Goal: Find specific page/section

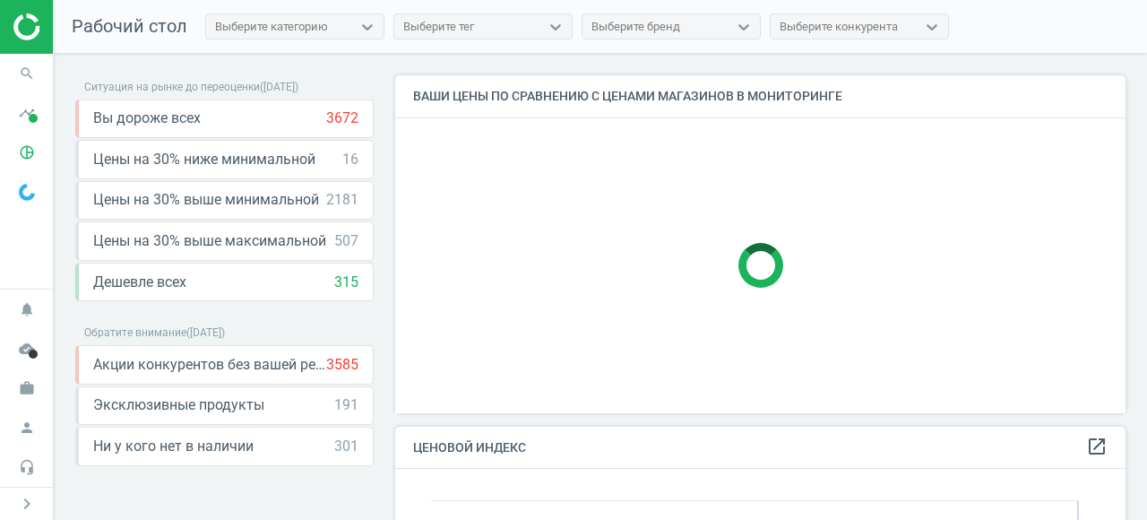
scroll to position [357, 731]
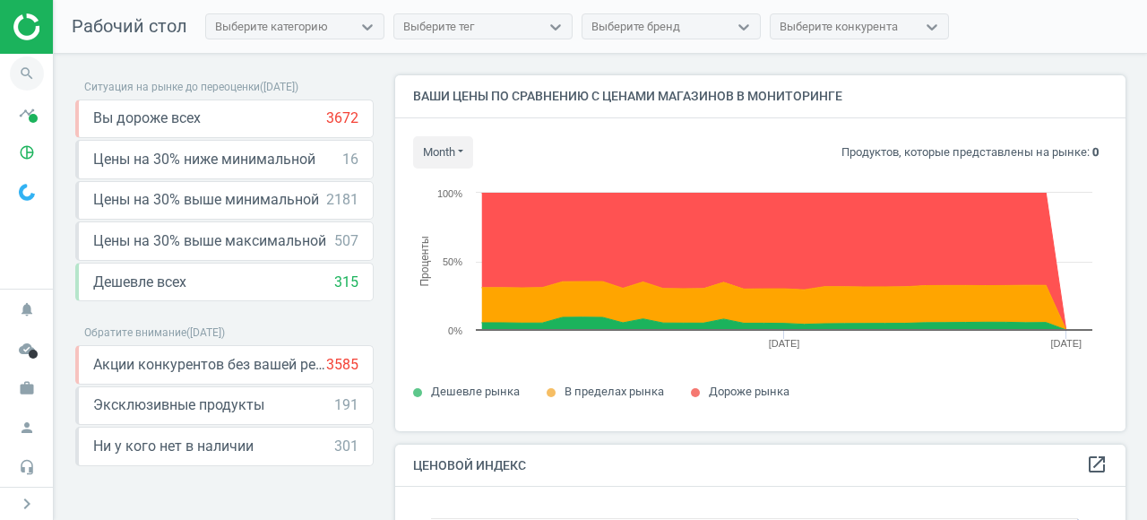
click at [29, 75] on icon "search" at bounding box center [27, 73] width 34 height 34
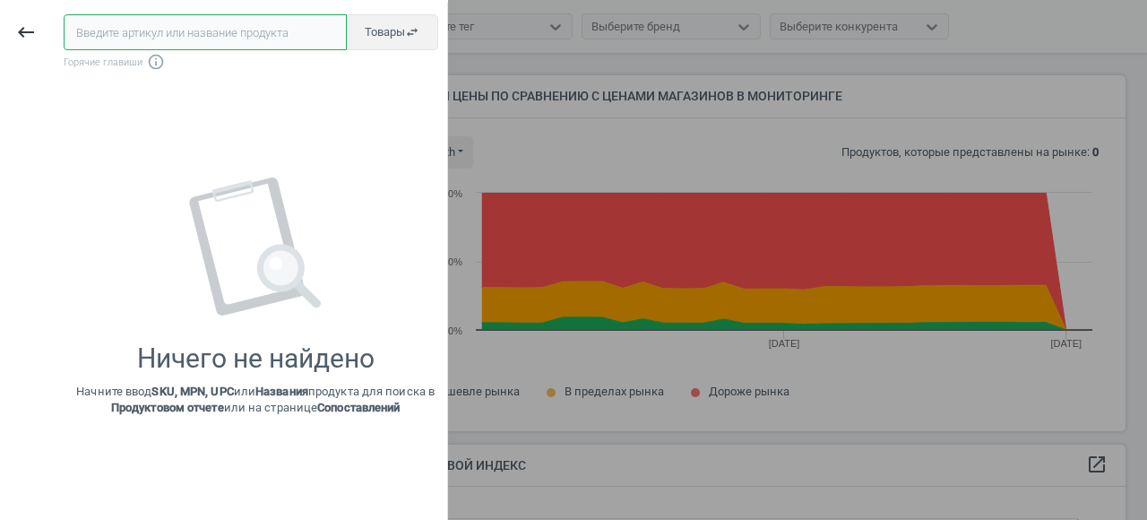
click at [234, 40] on input "text" at bounding box center [205, 32] width 283 height 36
paste input "739222"
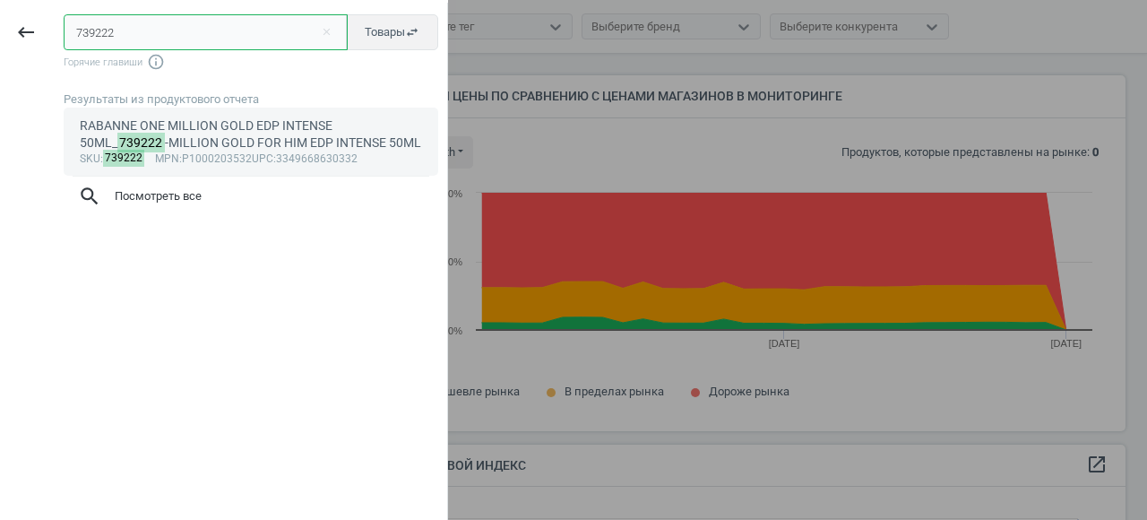
type input "739222"
click at [198, 144] on div "RABANNE ONE MILLION GOLD EDP INTENSE 50ML_ 739222 -MILLION GOLD FOR HIM EDP INT…" at bounding box center [251, 134] width 343 height 35
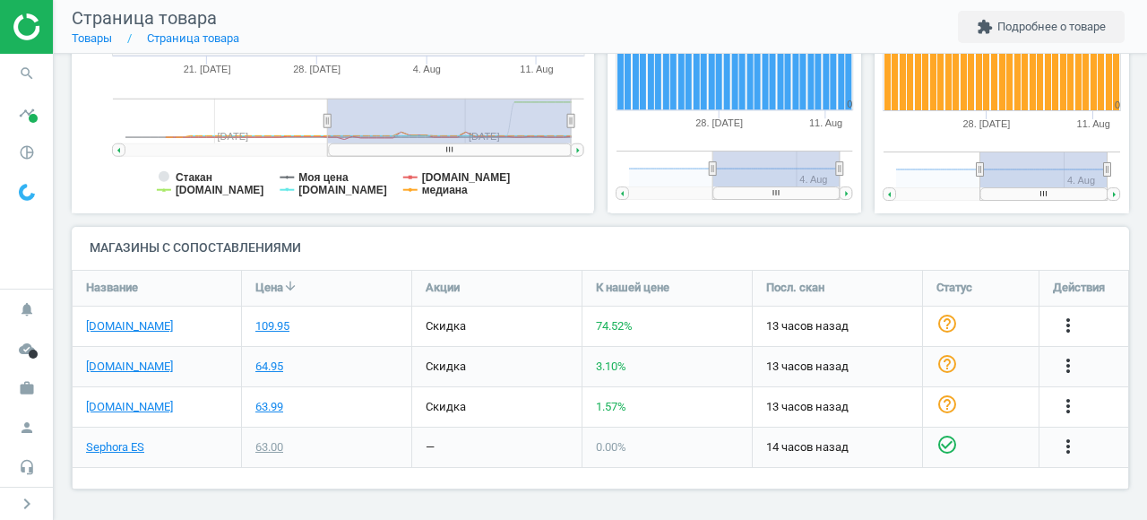
scroll to position [477, 0]
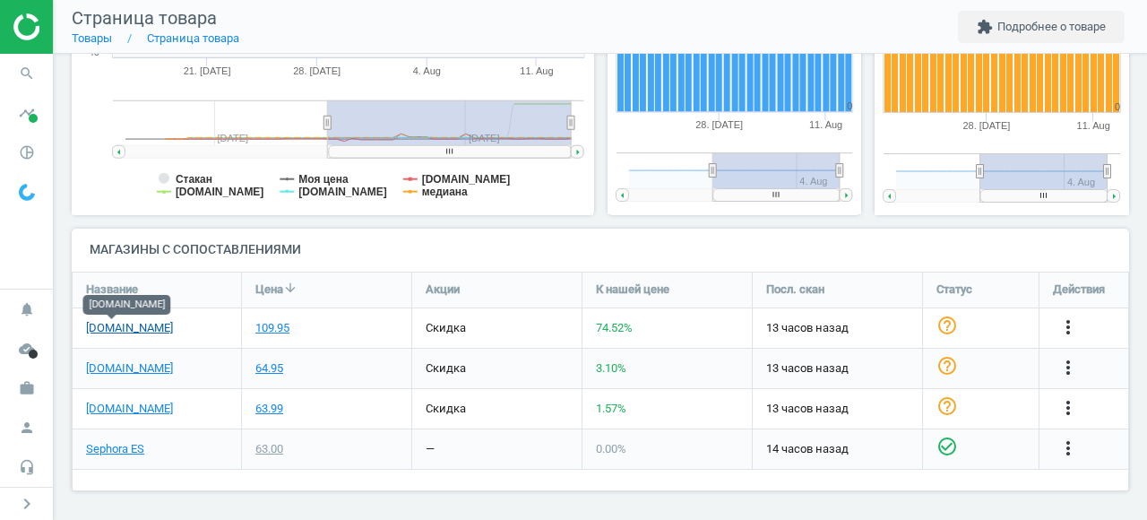
click at [123, 329] on link "[DOMAIN_NAME]" at bounding box center [129, 328] width 87 height 16
click at [101, 330] on link "[DOMAIN_NAME]" at bounding box center [129, 328] width 87 height 16
click at [1067, 327] on icon "more_vert" at bounding box center [1069, 327] width 22 height 22
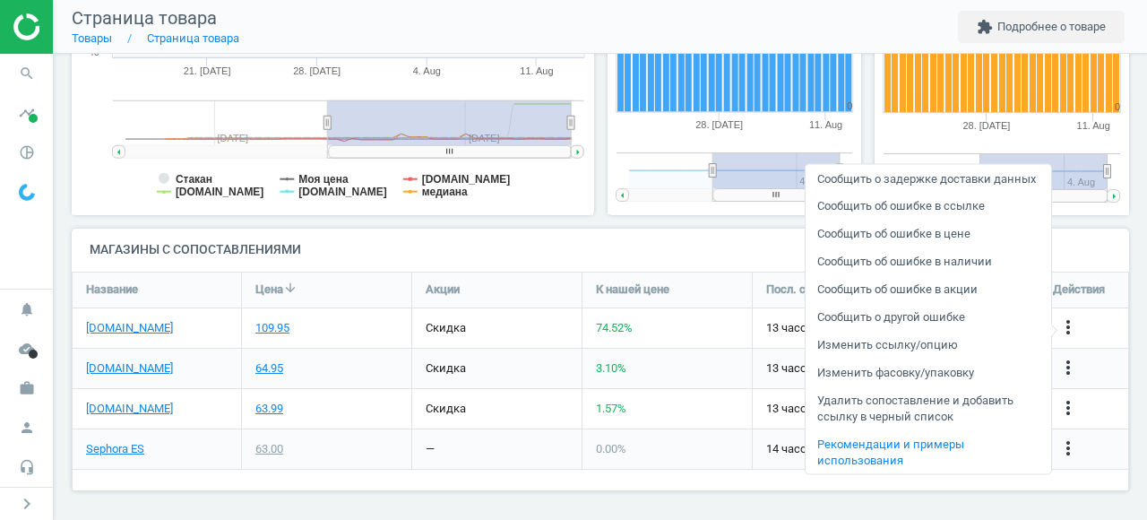
click at [923, 358] on link "Изменить ссылку/опцию" at bounding box center [929, 345] width 246 height 28
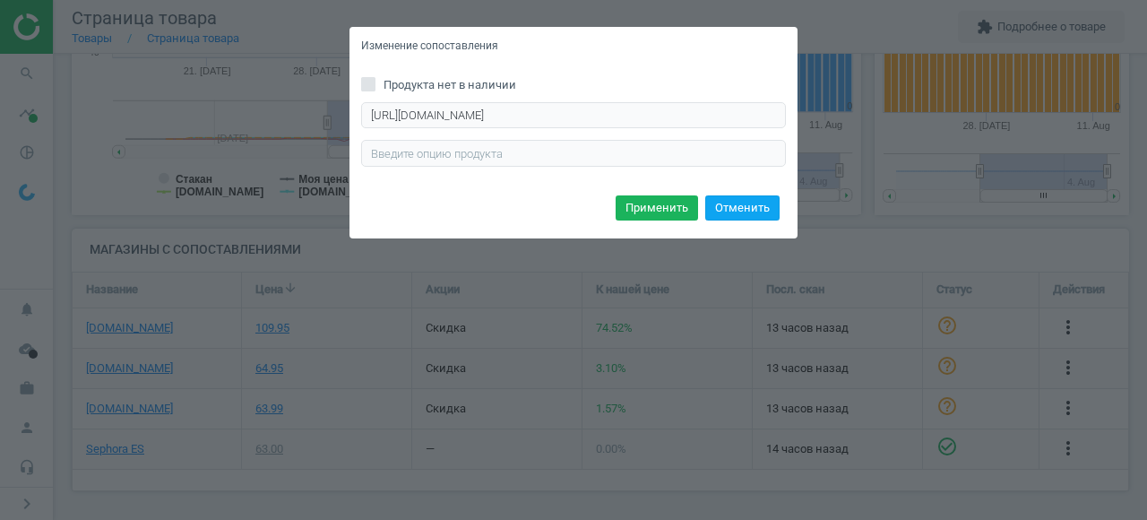
click at [739, 215] on button "Отменить" at bounding box center [742, 207] width 74 height 25
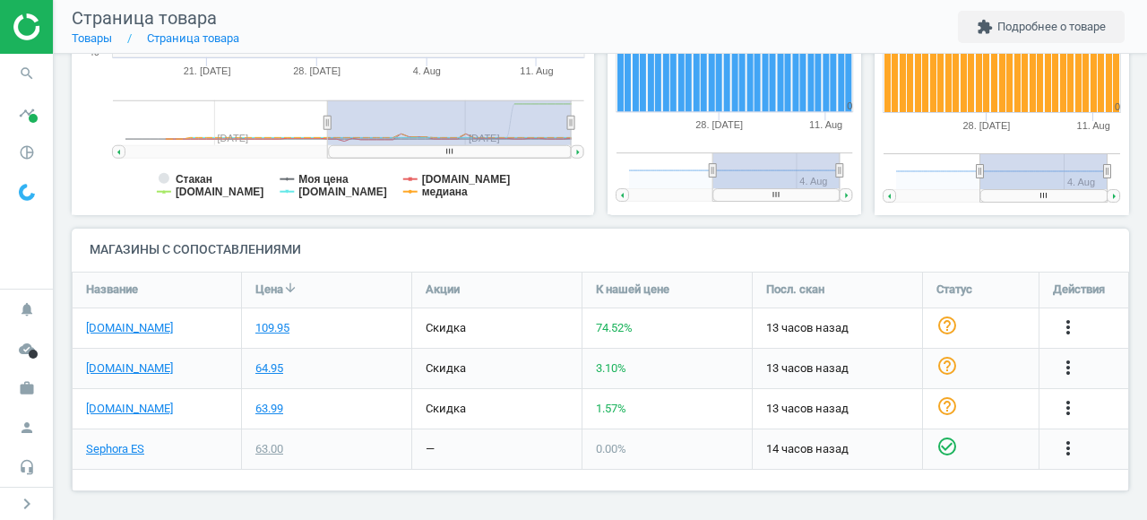
scroll to position [0, 0]
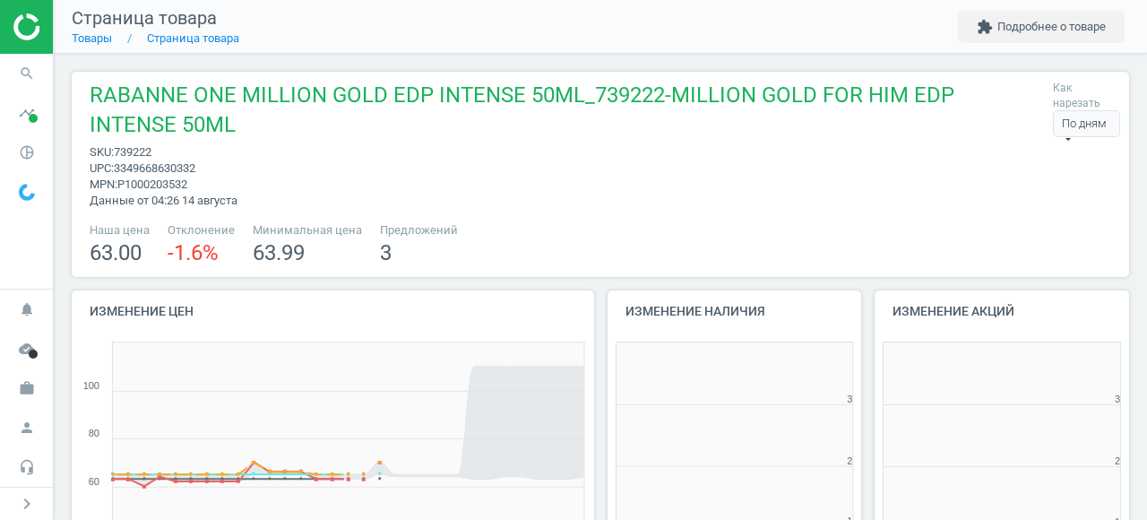
scroll to position [359, 255]
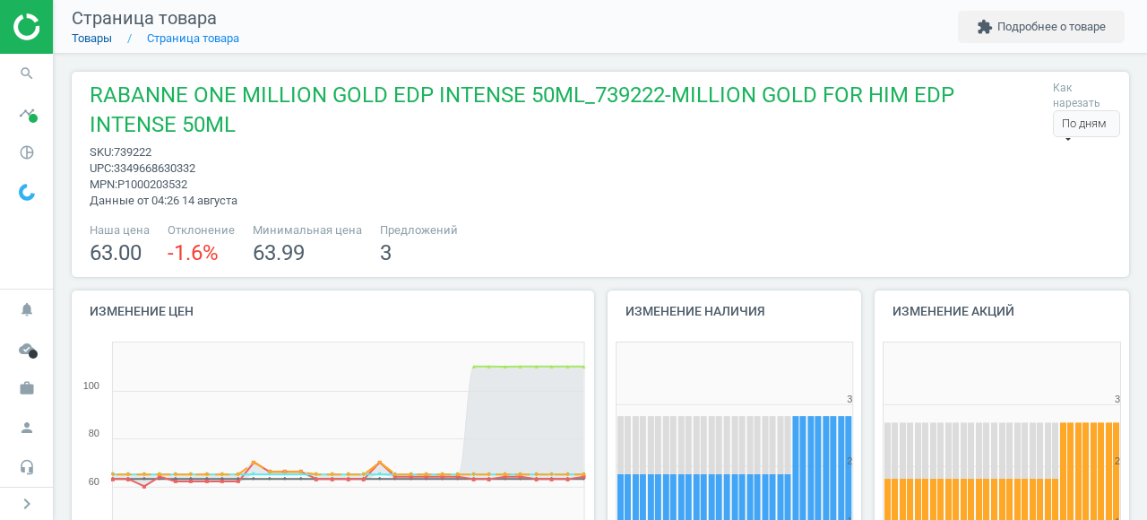
click at [93, 37] on link "Товары" at bounding box center [92, 37] width 40 height 13
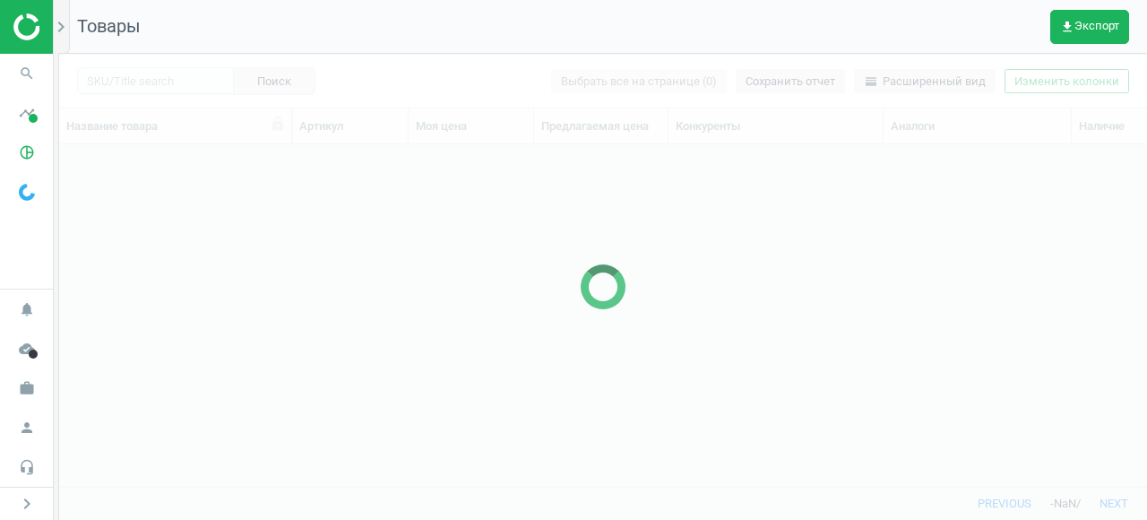
scroll to position [341, 1088]
click at [31, 70] on icon "search" at bounding box center [27, 73] width 34 height 34
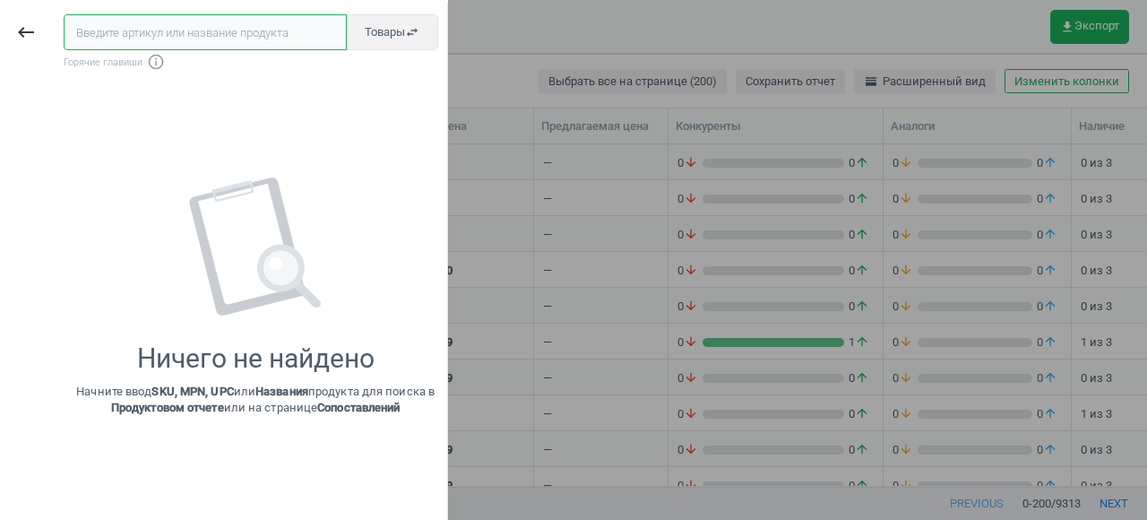
paste input "693897"
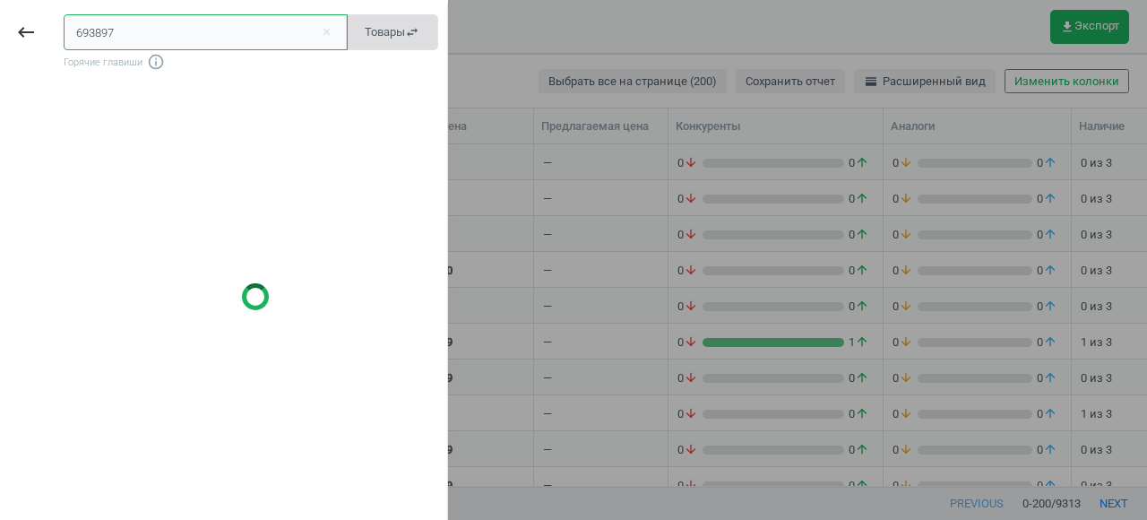
type input "693897"
click at [379, 32] on span "Товары swap_horiz" at bounding box center [392, 32] width 55 height 16
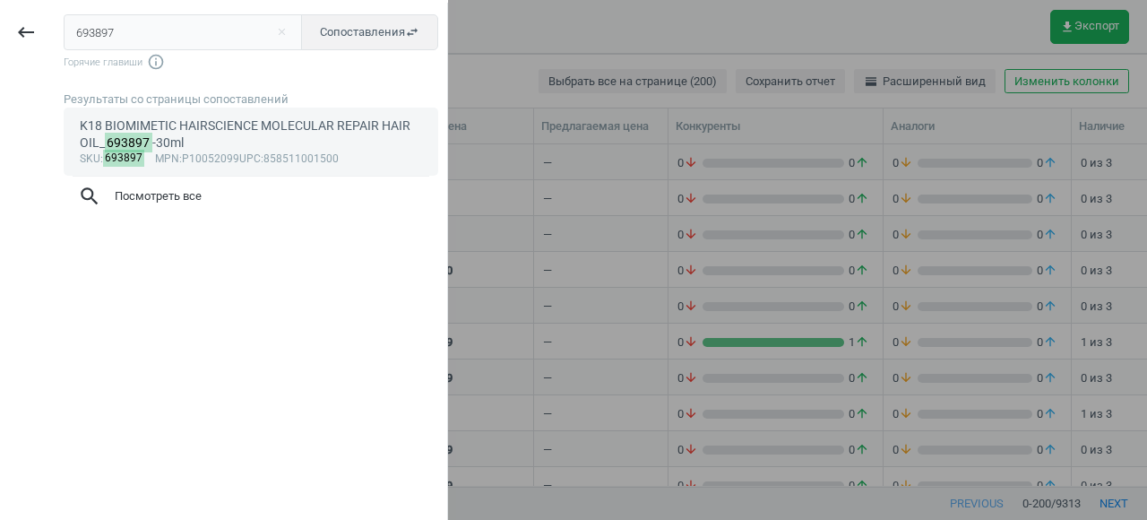
click at [239, 134] on div "K18 BIOMIMETIC HAIRSCIENCE MOLECULAR REPAIR HAIR OIL_ 693897 -30ml" at bounding box center [251, 134] width 343 height 35
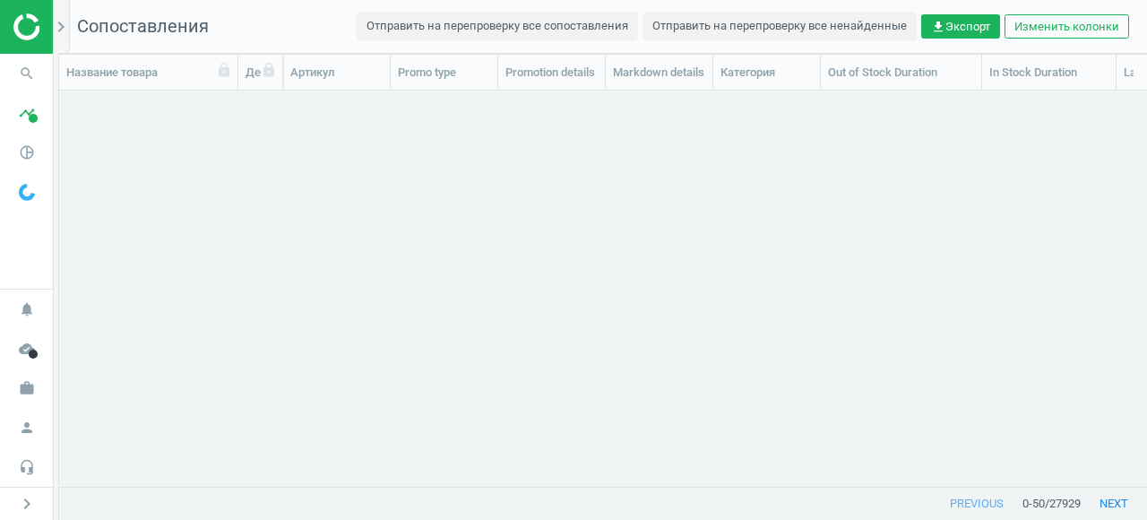
scroll to position [395, 1088]
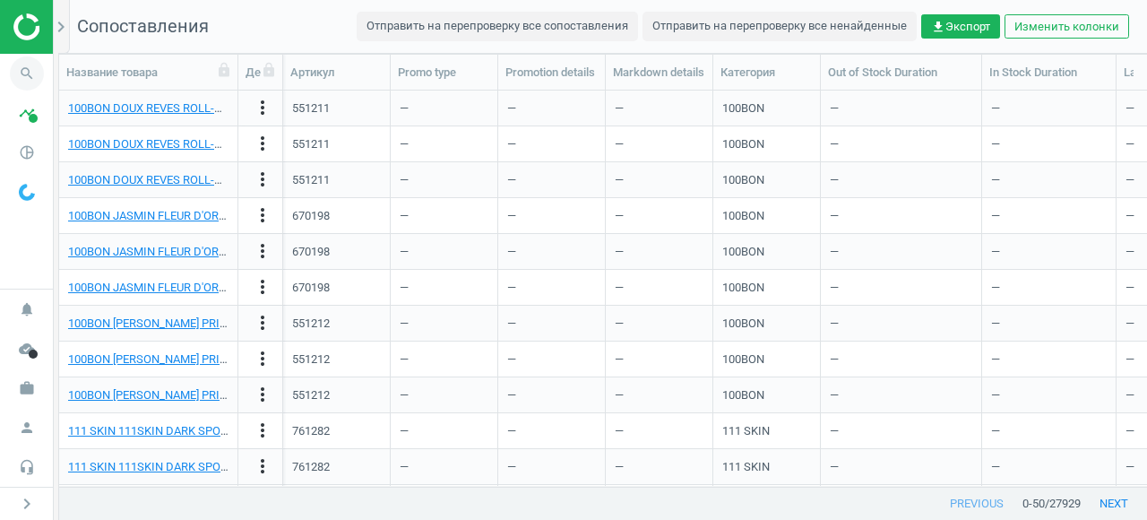
click at [26, 73] on icon "search" at bounding box center [27, 73] width 34 height 34
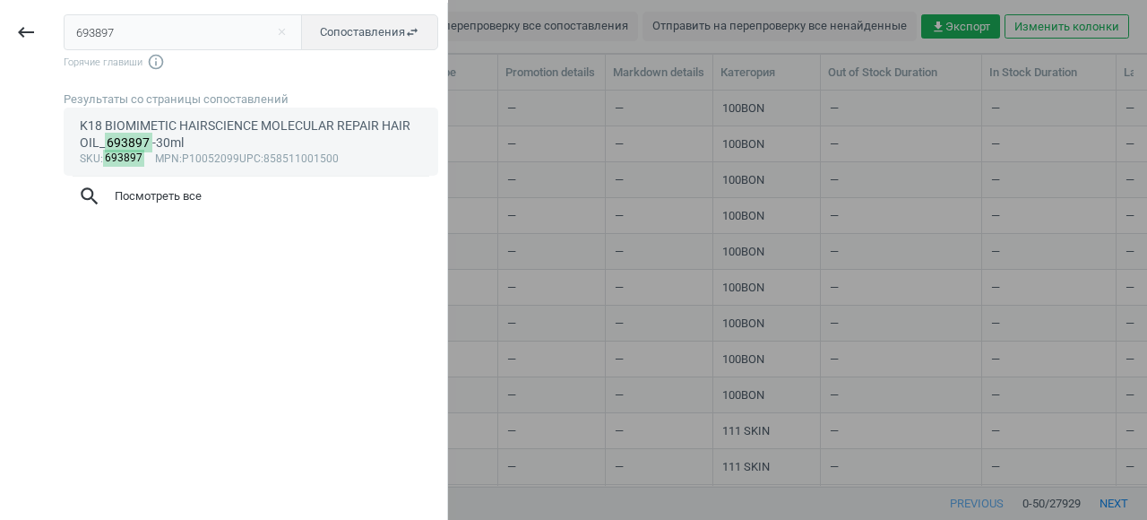
click at [99, 123] on div "K18 BIOMIMETIC HAIRSCIENCE MOLECULAR REPAIR HAIR OIL_ 693897 -30ml" at bounding box center [251, 134] width 343 height 35
click at [99, 123] on body "Group 2 Created with Sketch. ic/cloud_download/grey600 Created with Sketch. gra…" at bounding box center [573, 260] width 1147 height 520
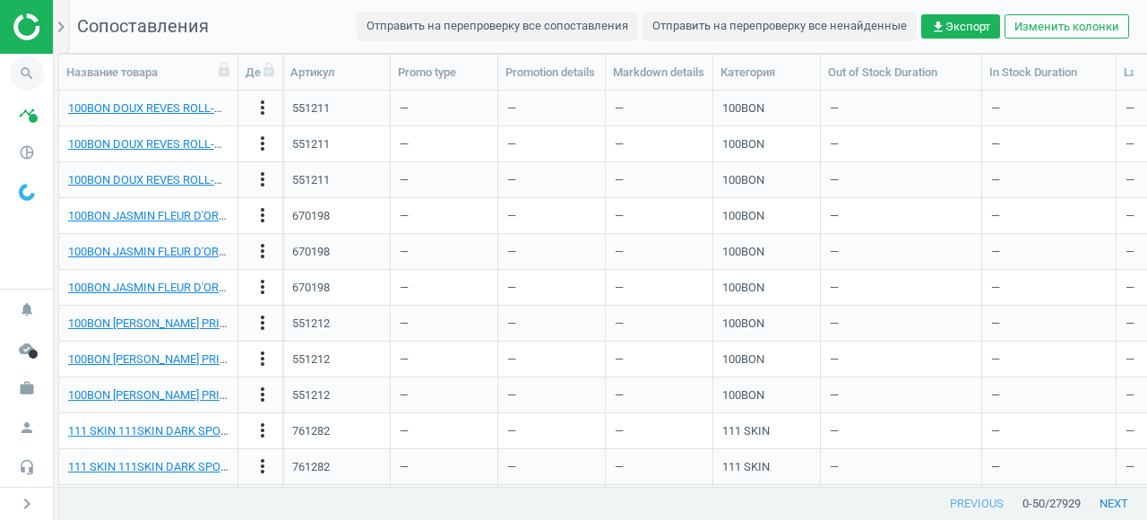
click at [30, 72] on icon "search" at bounding box center [27, 73] width 34 height 34
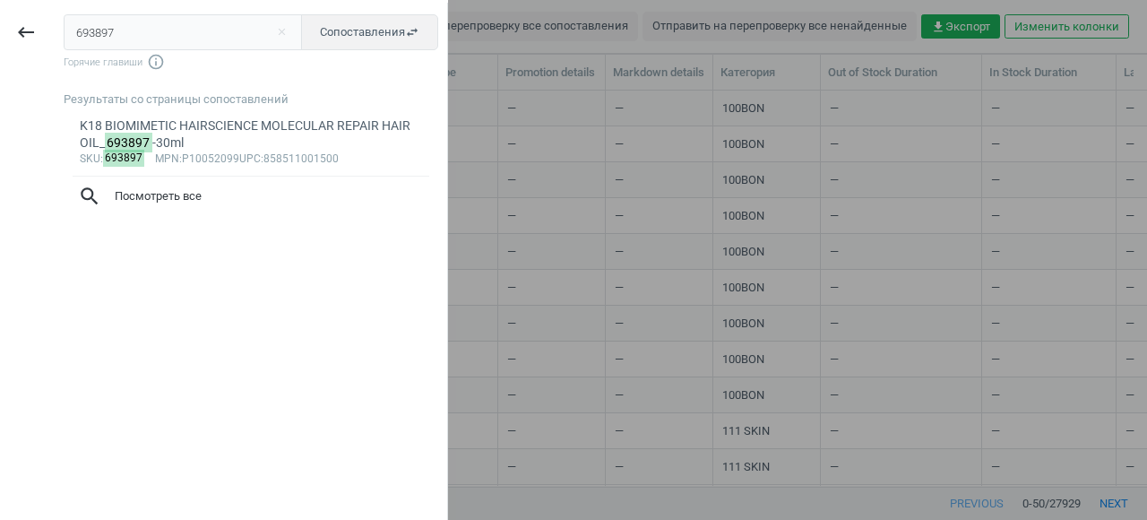
click at [95, 31] on input "693897" at bounding box center [183, 32] width 239 height 36
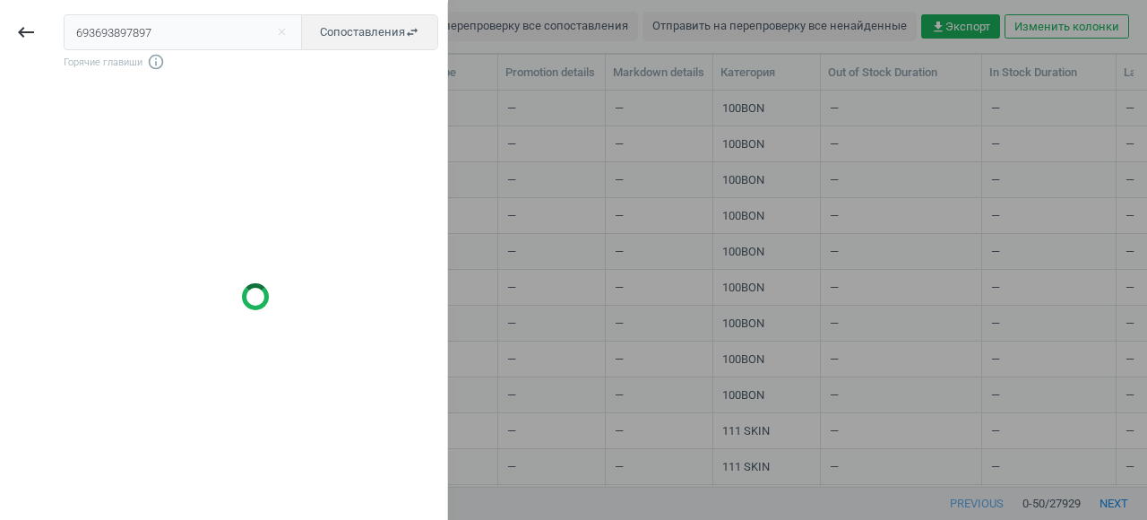
click at [104, 31] on input "693693897897" at bounding box center [183, 32] width 239 height 36
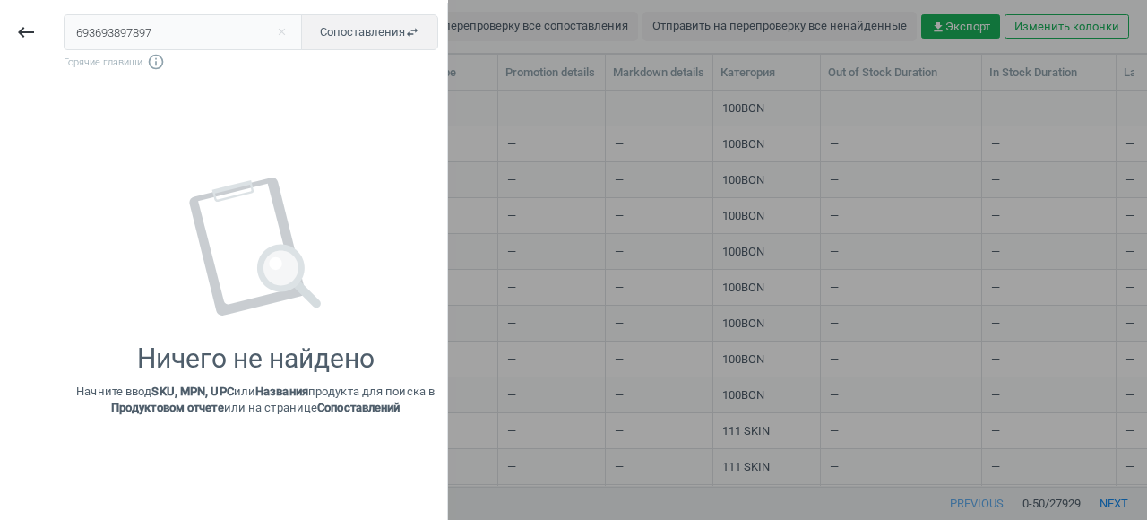
click at [104, 31] on input "693693897897" at bounding box center [183, 32] width 239 height 36
type input "693897"
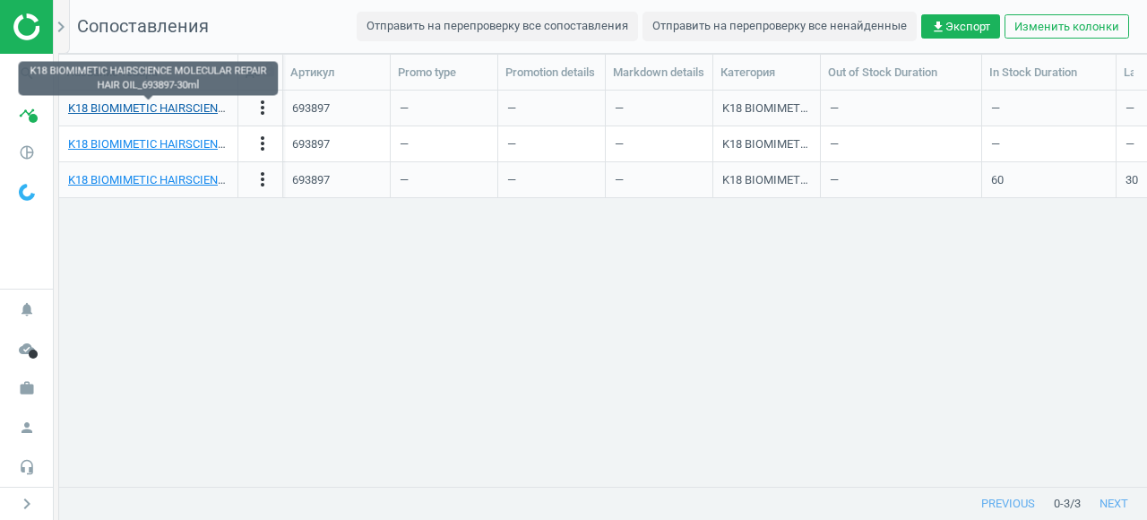
click at [128, 102] on link "K18 BIOMIMETIC HAIRSCIENCE MOLECULAR REPAIR HAIR OIL_693897-30ml" at bounding box center [264, 107] width 393 height 13
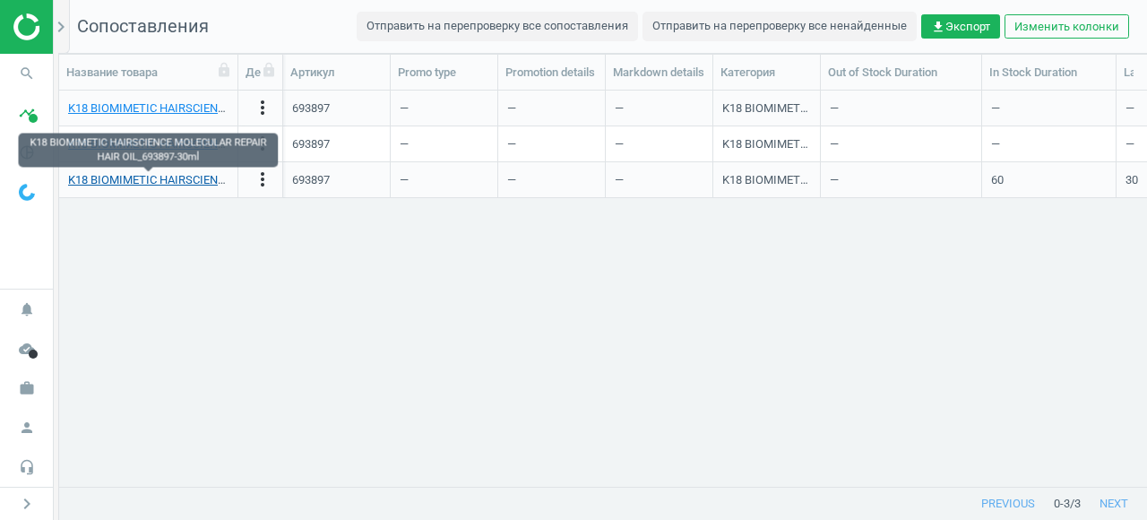
click at [120, 173] on link "K18 BIOMIMETIC HAIRSCIENCE MOLECULAR REPAIR HAIR OIL_693897-30ml" at bounding box center [264, 179] width 393 height 13
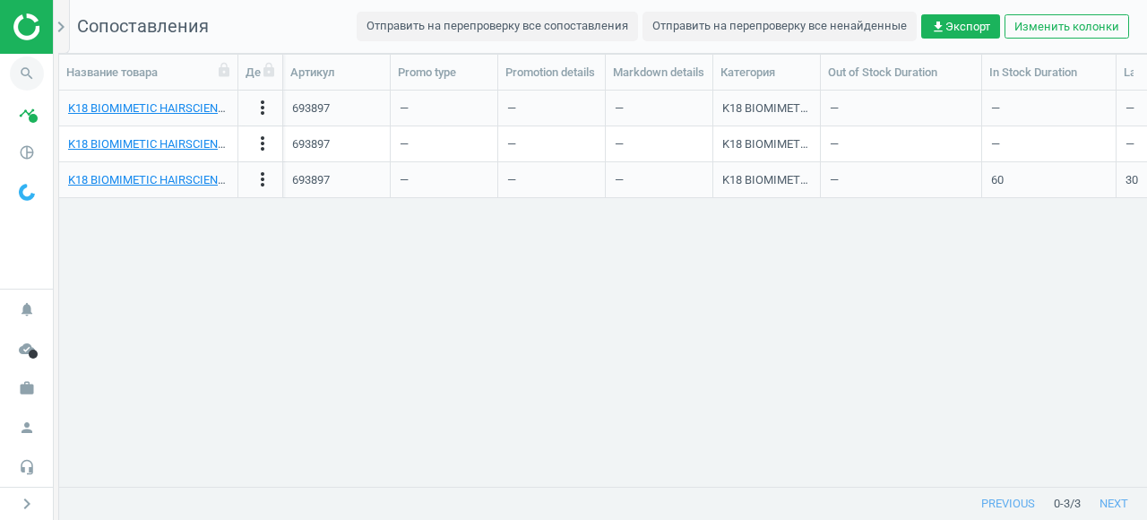
click at [24, 76] on icon "search" at bounding box center [27, 73] width 34 height 34
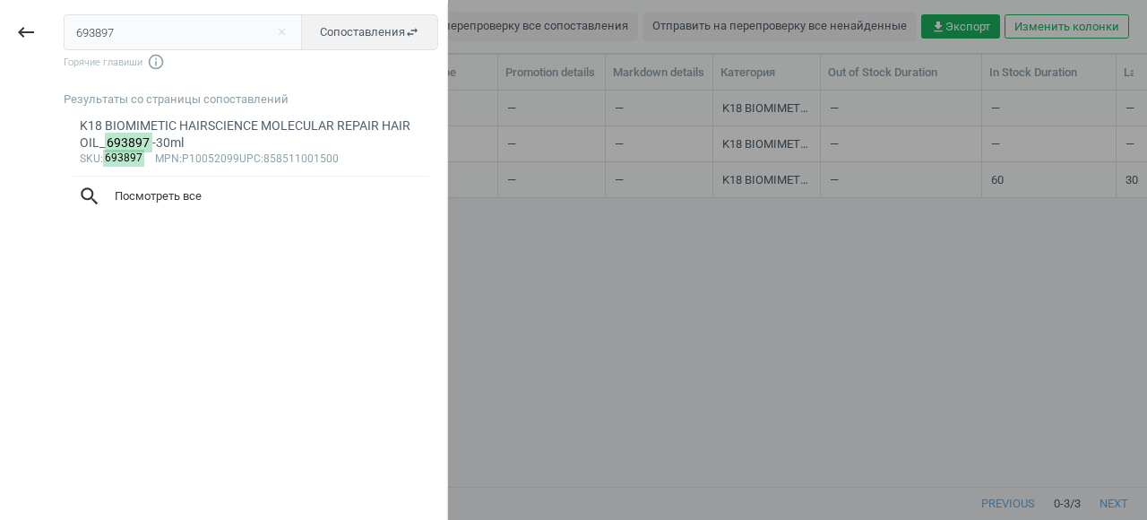
click at [99, 39] on input "693897" at bounding box center [183, 32] width 239 height 36
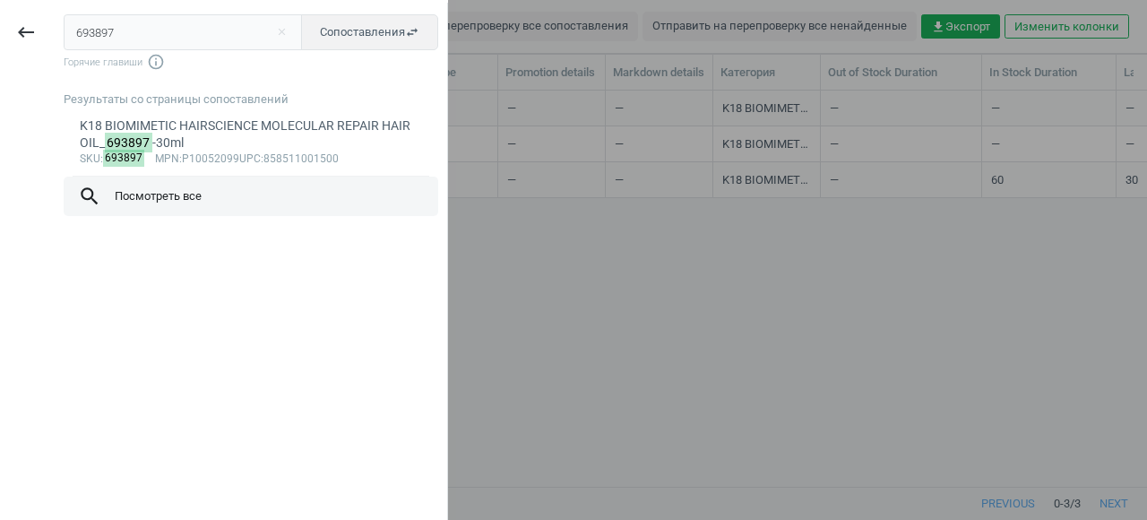
click at [200, 200] on span "search Посмотреть все" at bounding box center [251, 196] width 346 height 23
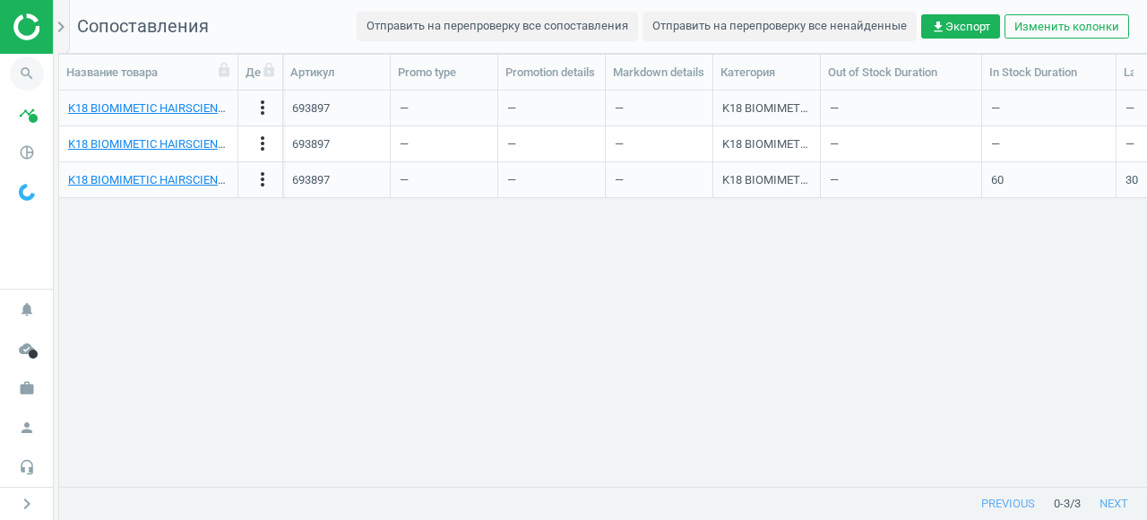
click at [34, 76] on icon "search" at bounding box center [27, 73] width 34 height 34
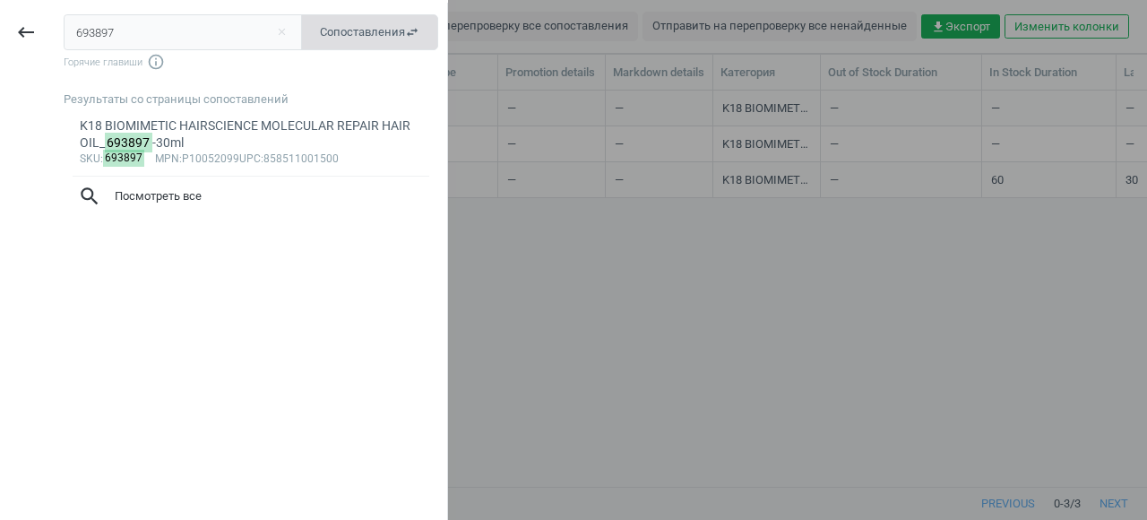
click at [353, 41] on button "Сопоставления swap_horiz" at bounding box center [369, 32] width 137 height 36
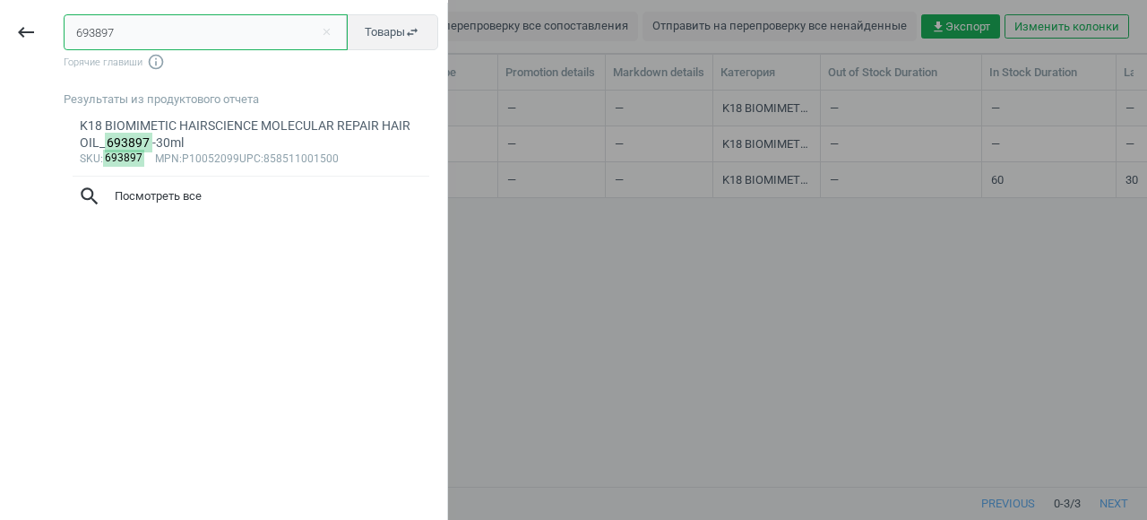
click at [239, 32] on input "693897" at bounding box center [206, 32] width 284 height 36
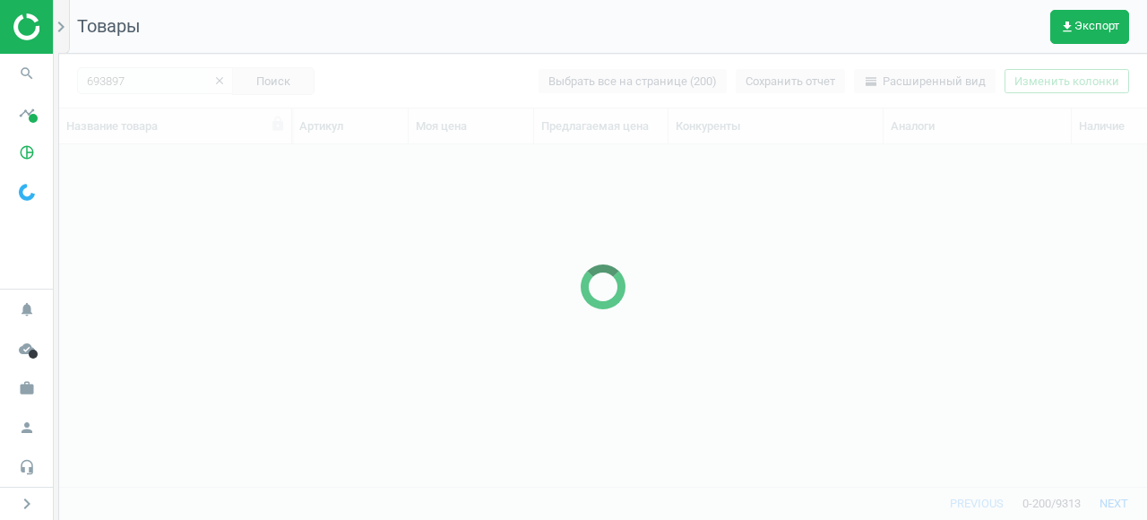
scroll to position [341, 1088]
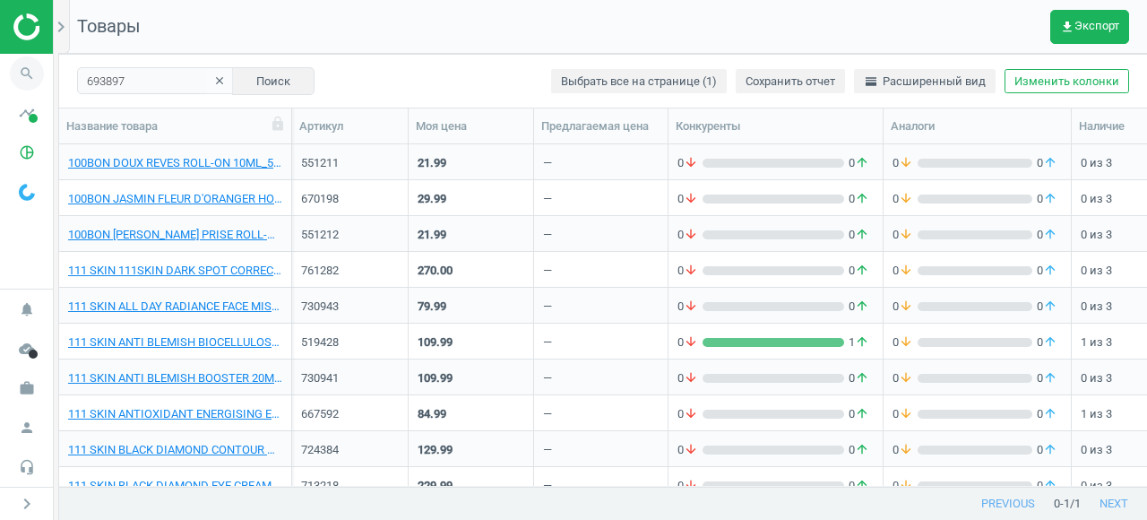
click at [29, 76] on icon "search" at bounding box center [27, 73] width 34 height 34
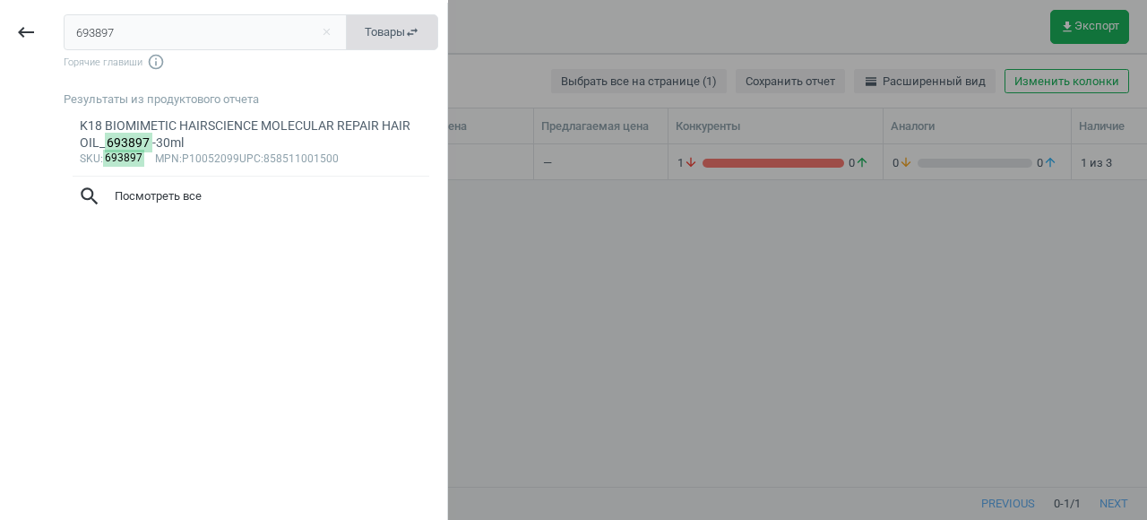
click at [411, 25] on icon "swap_horiz" at bounding box center [412, 32] width 14 height 14
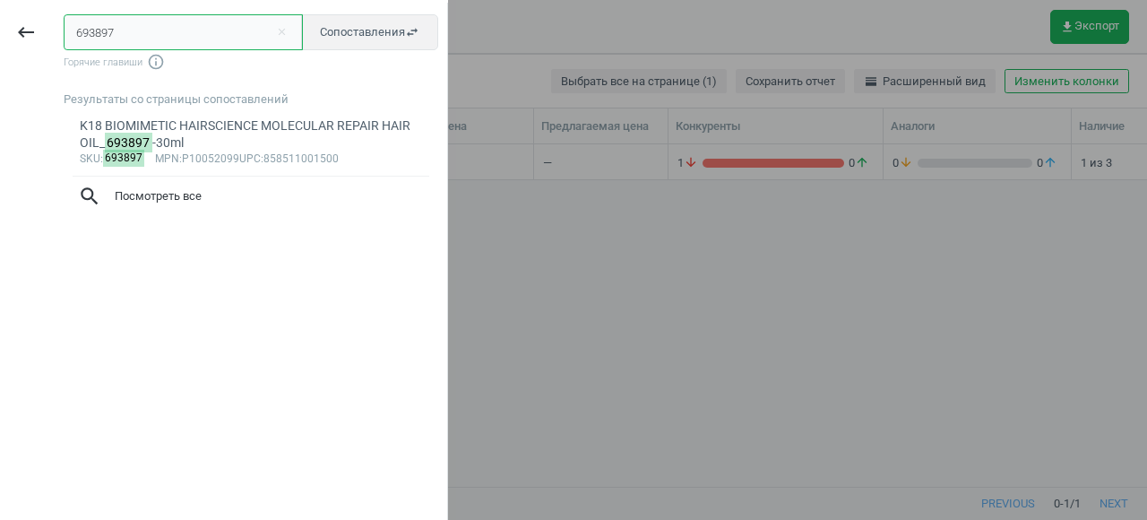
click at [228, 29] on input "693897" at bounding box center [183, 32] width 239 height 36
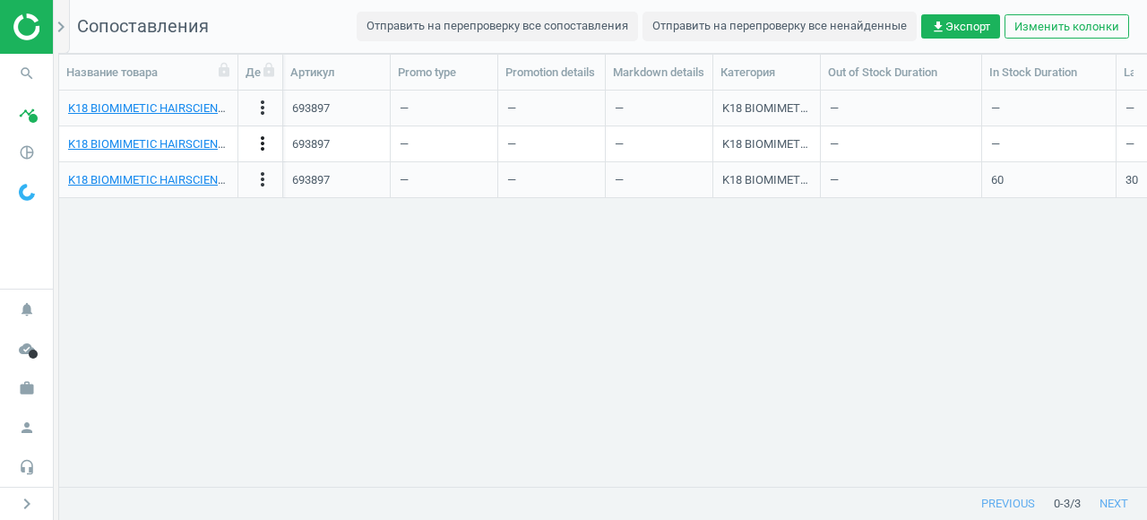
click at [263, 147] on icon "more_vert" at bounding box center [263, 144] width 22 height 22
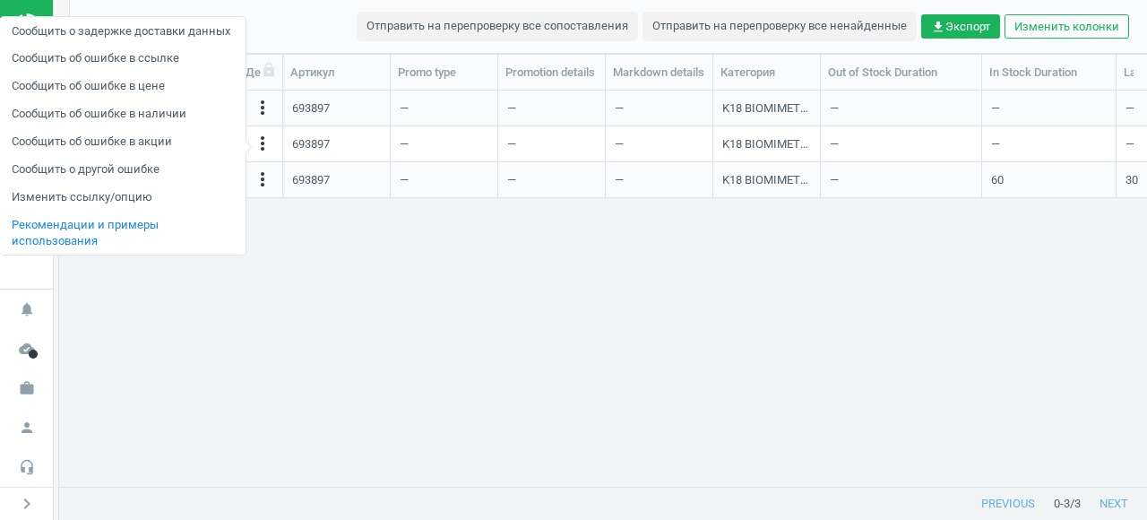
click at [345, 294] on div "K18 BIOMIMETIC HAIRSCIENCE MOLECULAR REPAIR HAIR OIL_693897-30ml more_vert 6938…" at bounding box center [603, 288] width 1088 height 395
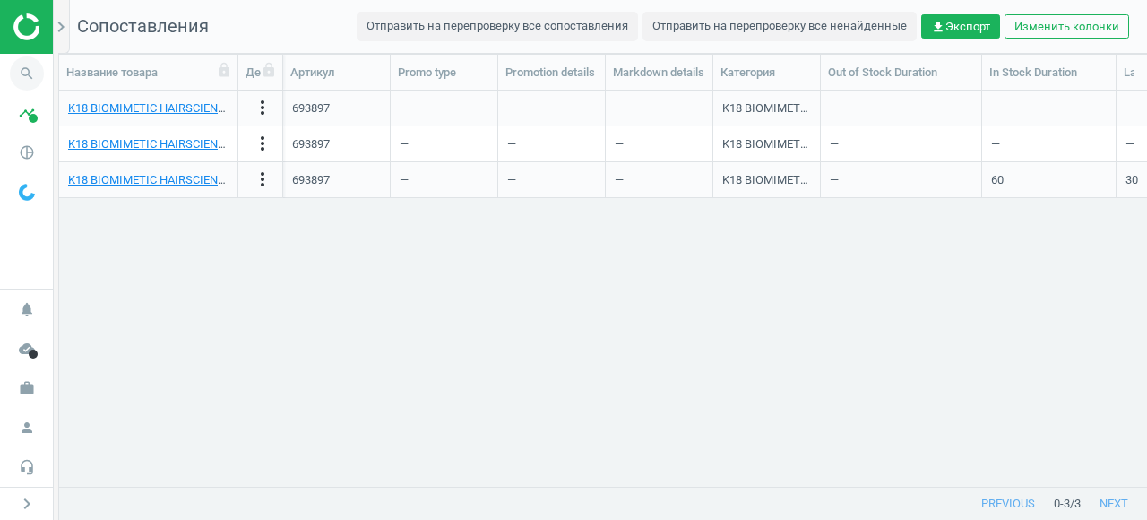
click at [32, 76] on icon "search" at bounding box center [27, 73] width 34 height 34
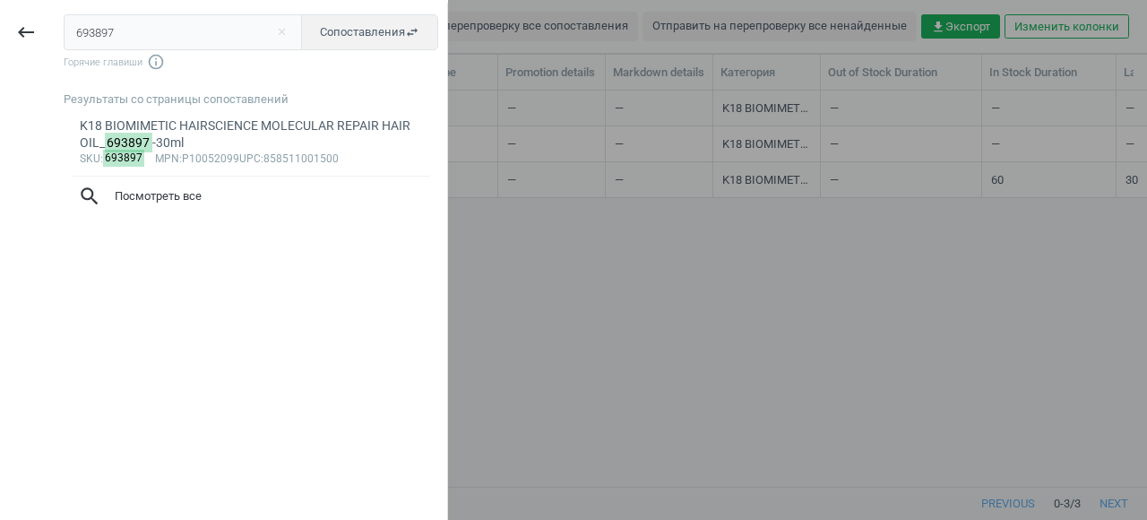
click at [541, 227] on div at bounding box center [573, 260] width 1147 height 520
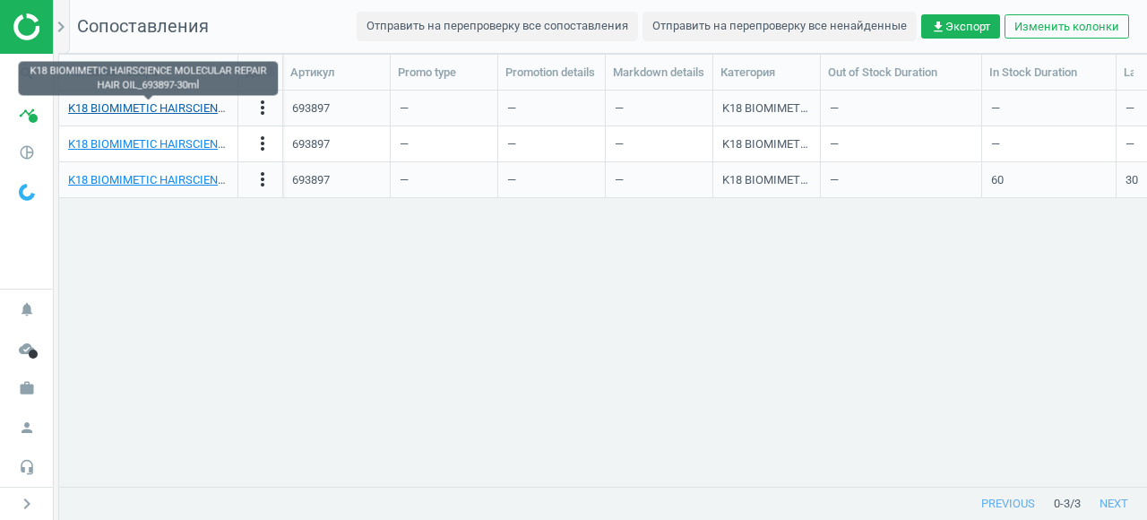
click at [116, 110] on link "K18 BIOMIMETIC HAIRSCIENCE MOLECULAR REPAIR HAIR OIL_693897-30ml" at bounding box center [264, 107] width 393 height 13
